Goal: Use online tool/utility

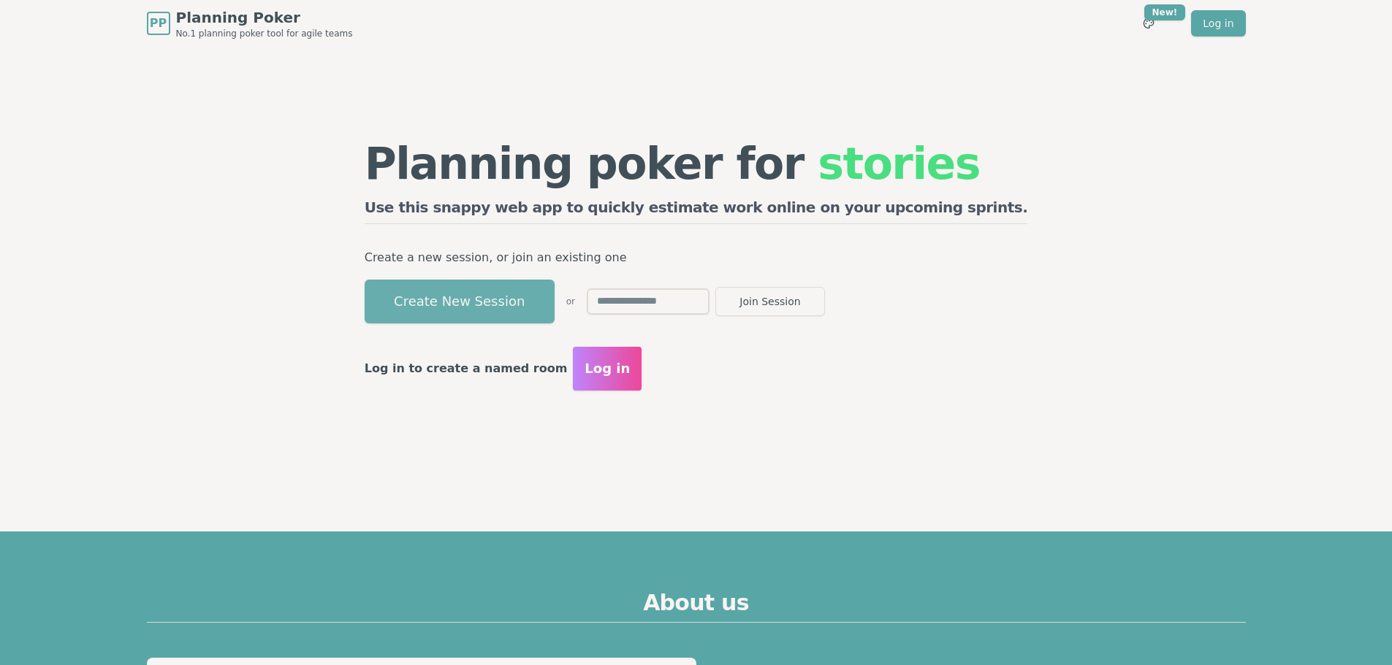
click at [554, 302] on button "Create New Session" at bounding box center [460, 302] width 190 height 44
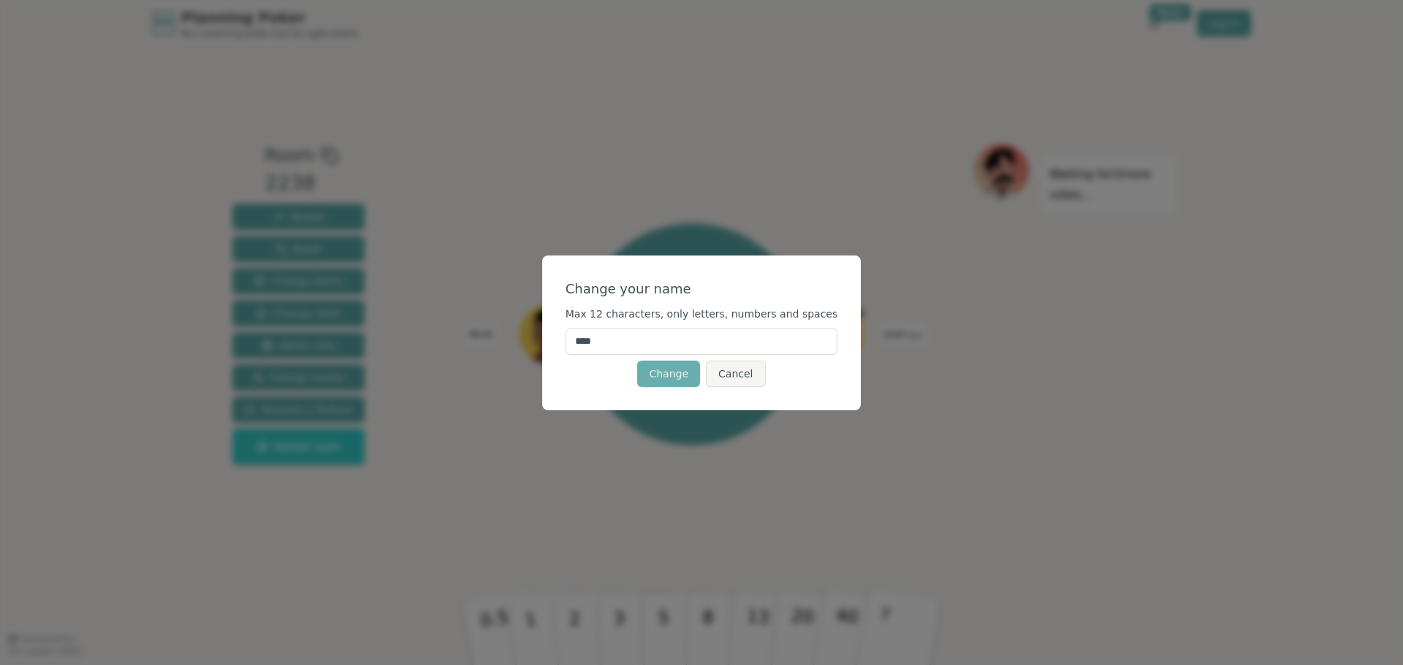
click at [662, 377] on button "Change" at bounding box center [668, 374] width 63 height 26
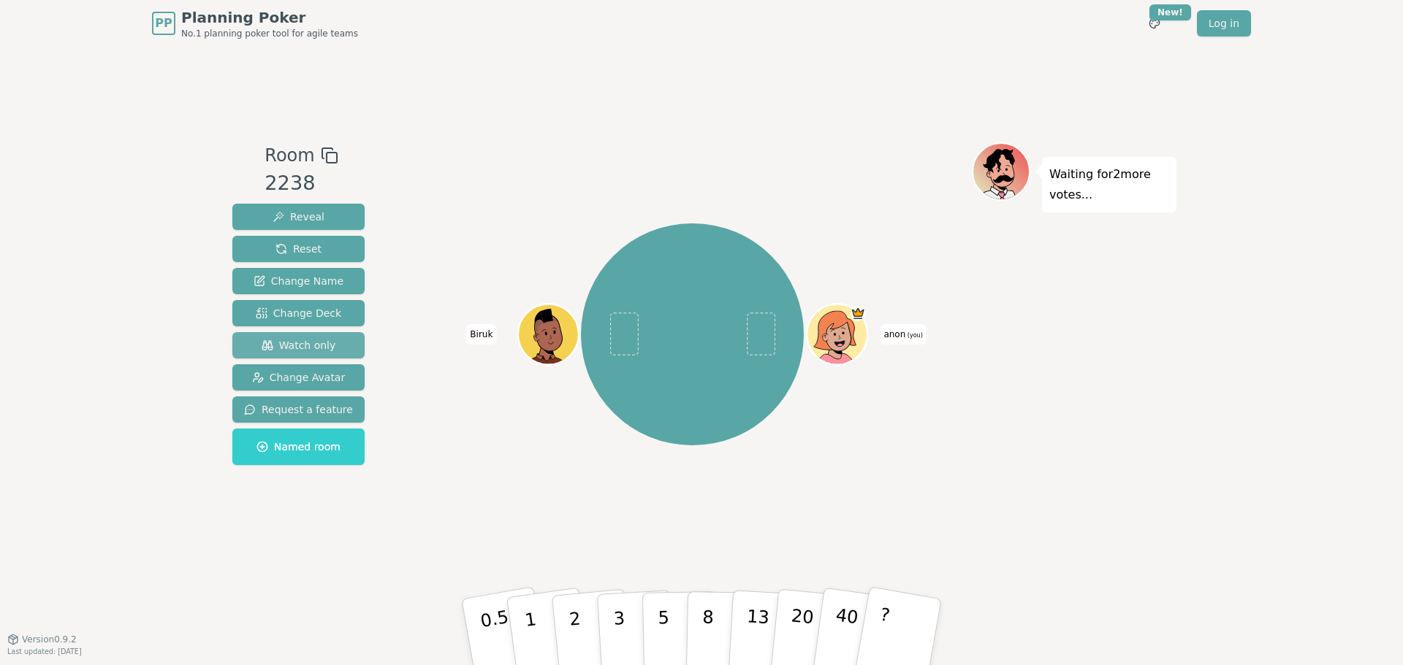
click at [289, 344] on span "Watch only" at bounding box center [299, 345] width 75 height 15
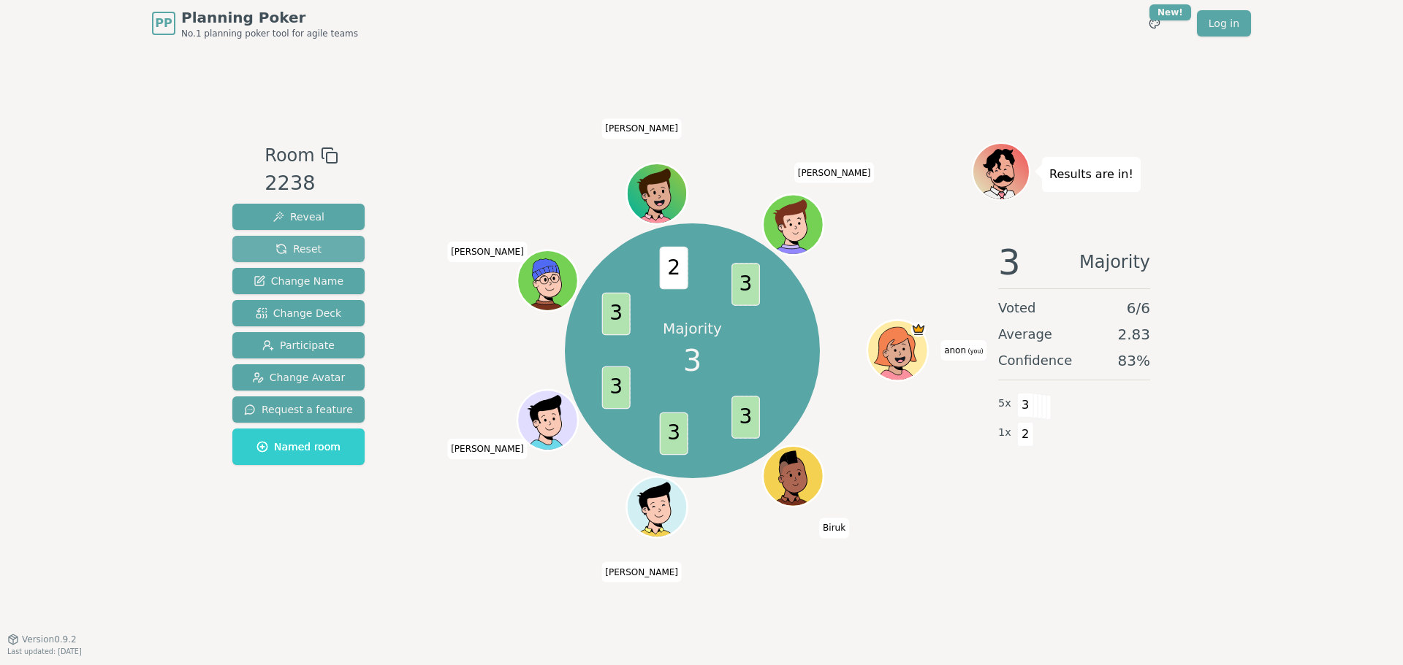
click at [307, 256] on span "Reset" at bounding box center [298, 249] width 46 height 15
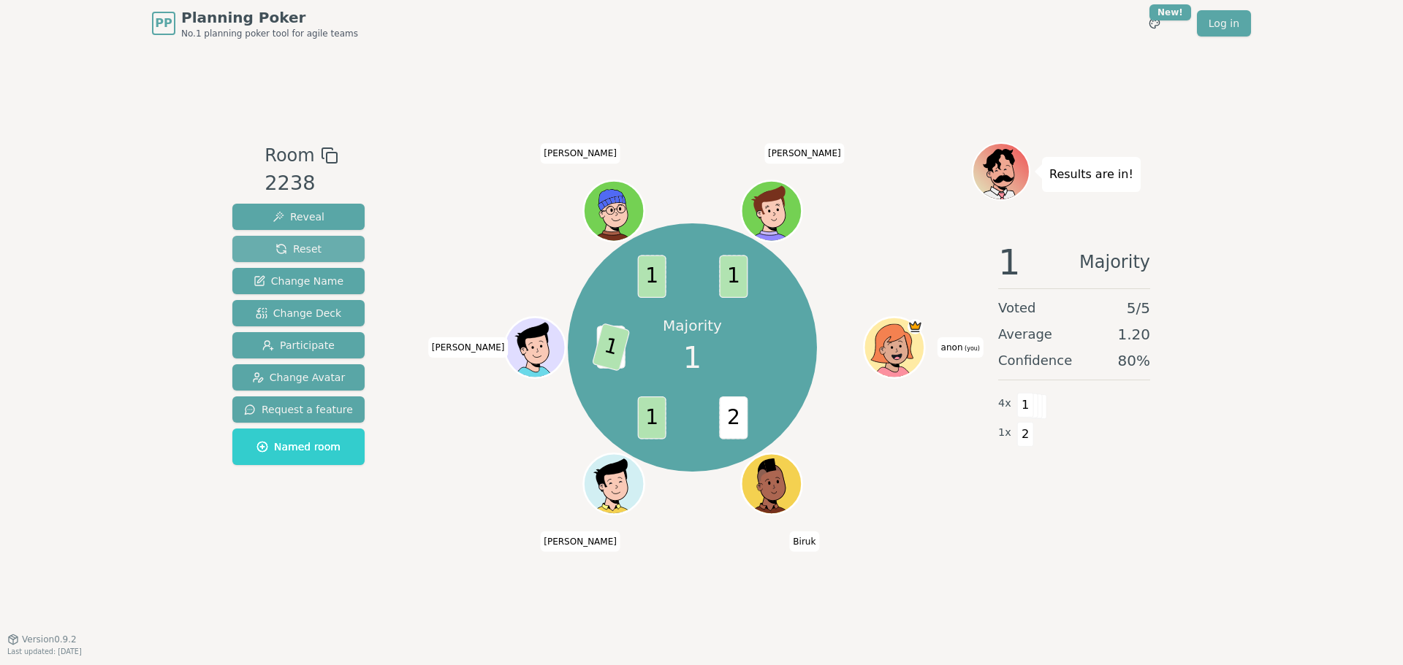
click at [297, 253] on span "Reset" at bounding box center [298, 249] width 46 height 15
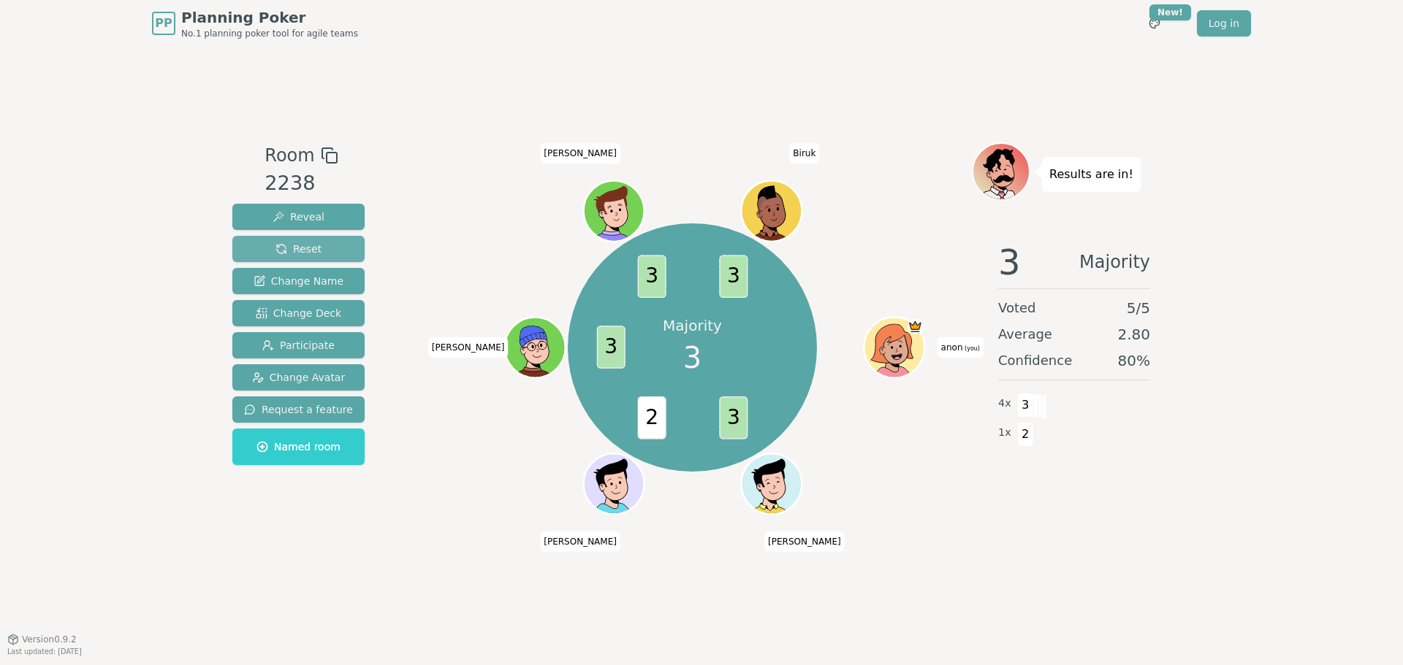
click at [286, 248] on span "Reset" at bounding box center [298, 249] width 46 height 15
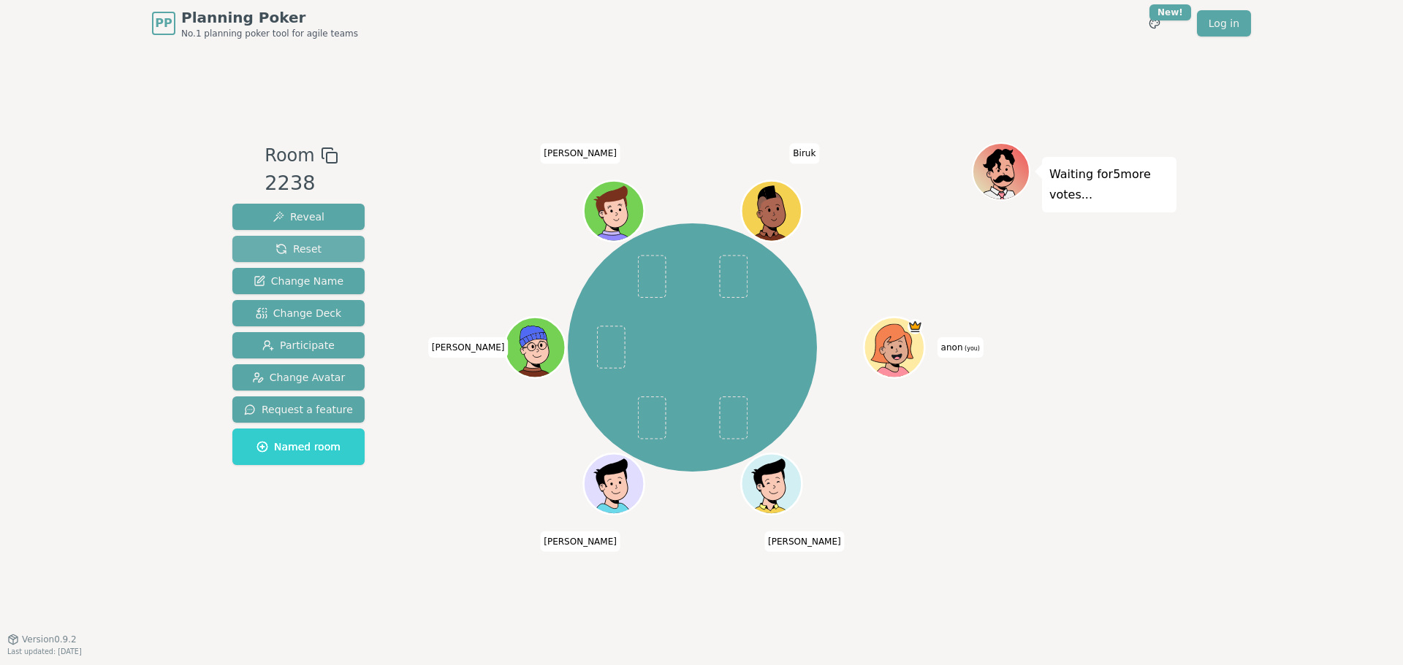
click at [302, 245] on span "Reset" at bounding box center [298, 249] width 46 height 15
